Goal: Task Accomplishment & Management: Use online tool/utility

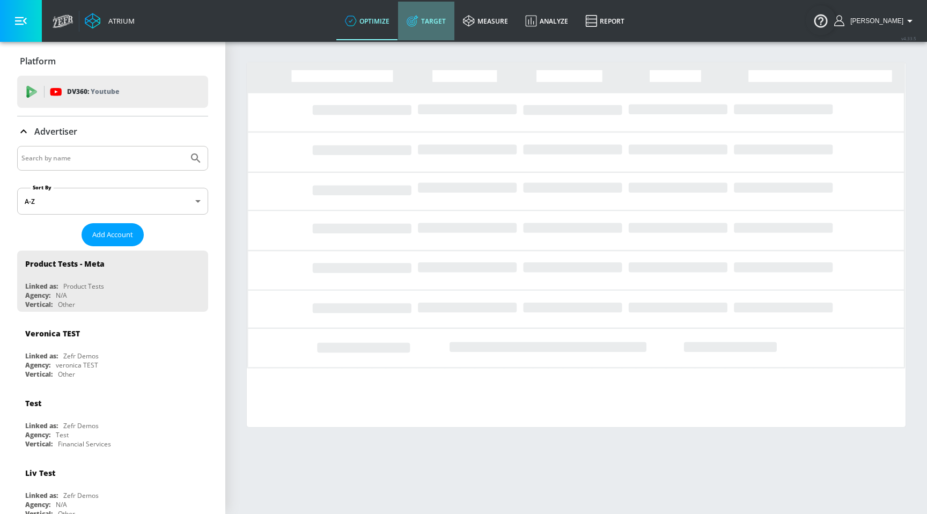
click at [445, 31] on link "Target" at bounding box center [426, 21] width 56 height 39
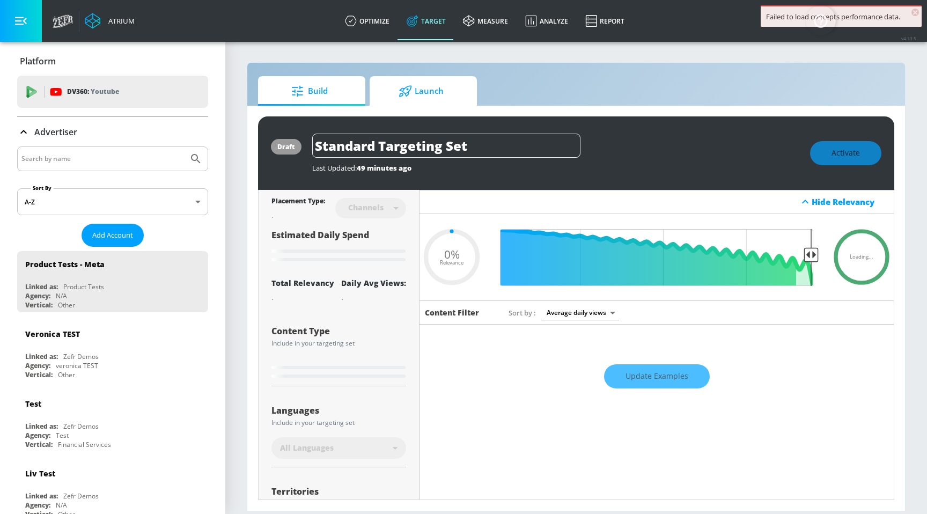
type input "0.05"
click at [431, 89] on span "Launch" at bounding box center [421, 91] width 82 height 26
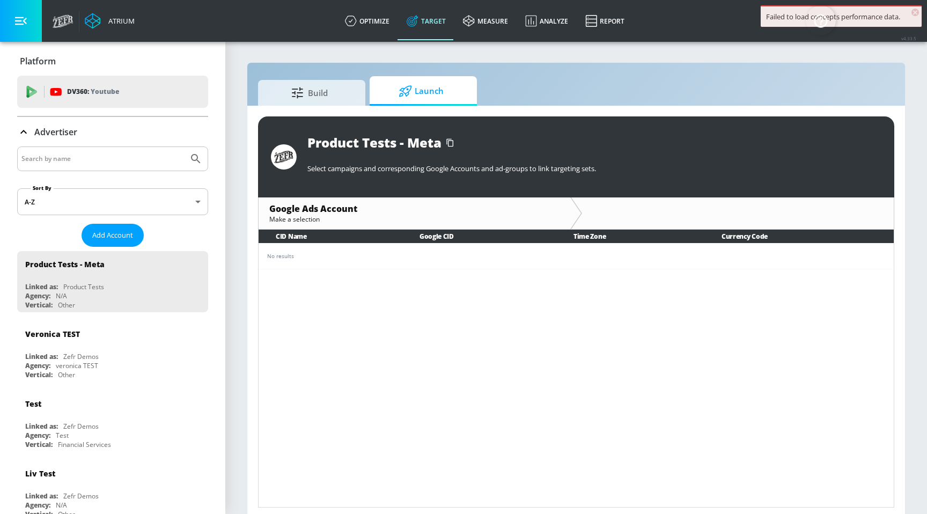
click at [138, 160] on input "Search by name" at bounding box center [102, 159] width 163 height 14
type input "copilot"
click at [184, 147] on button "Submit Search" at bounding box center [196, 159] width 24 height 24
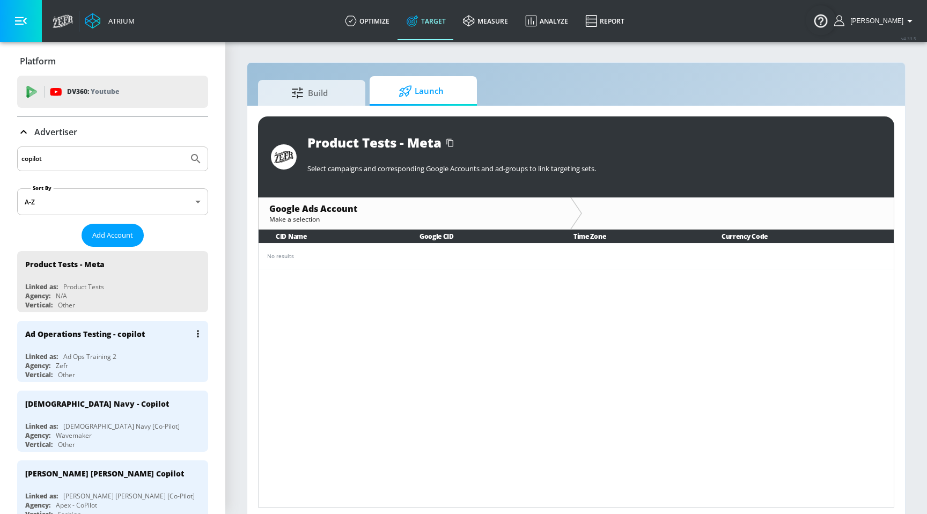
click at [73, 343] on div "Ad Operations Testing - copilot" at bounding box center [115, 334] width 180 height 26
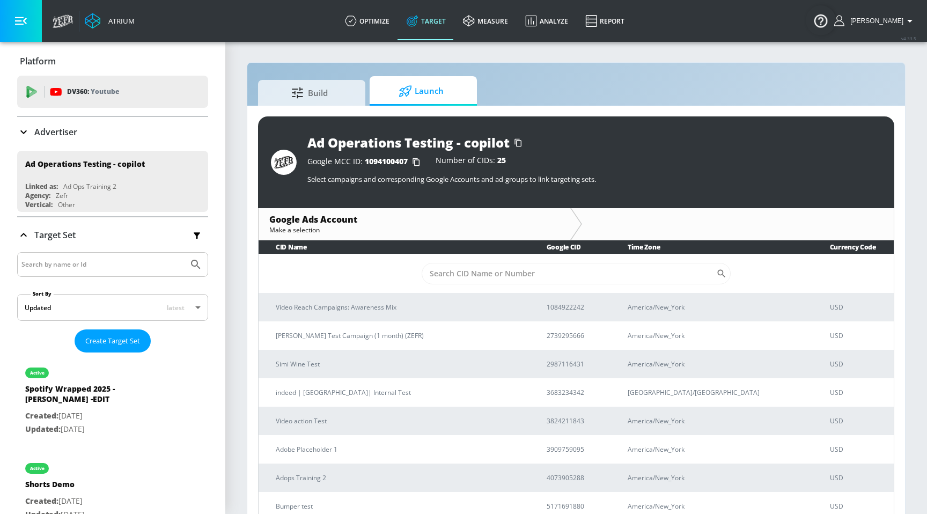
scroll to position [16, 0]
